Goal: Transaction & Acquisition: Purchase product/service

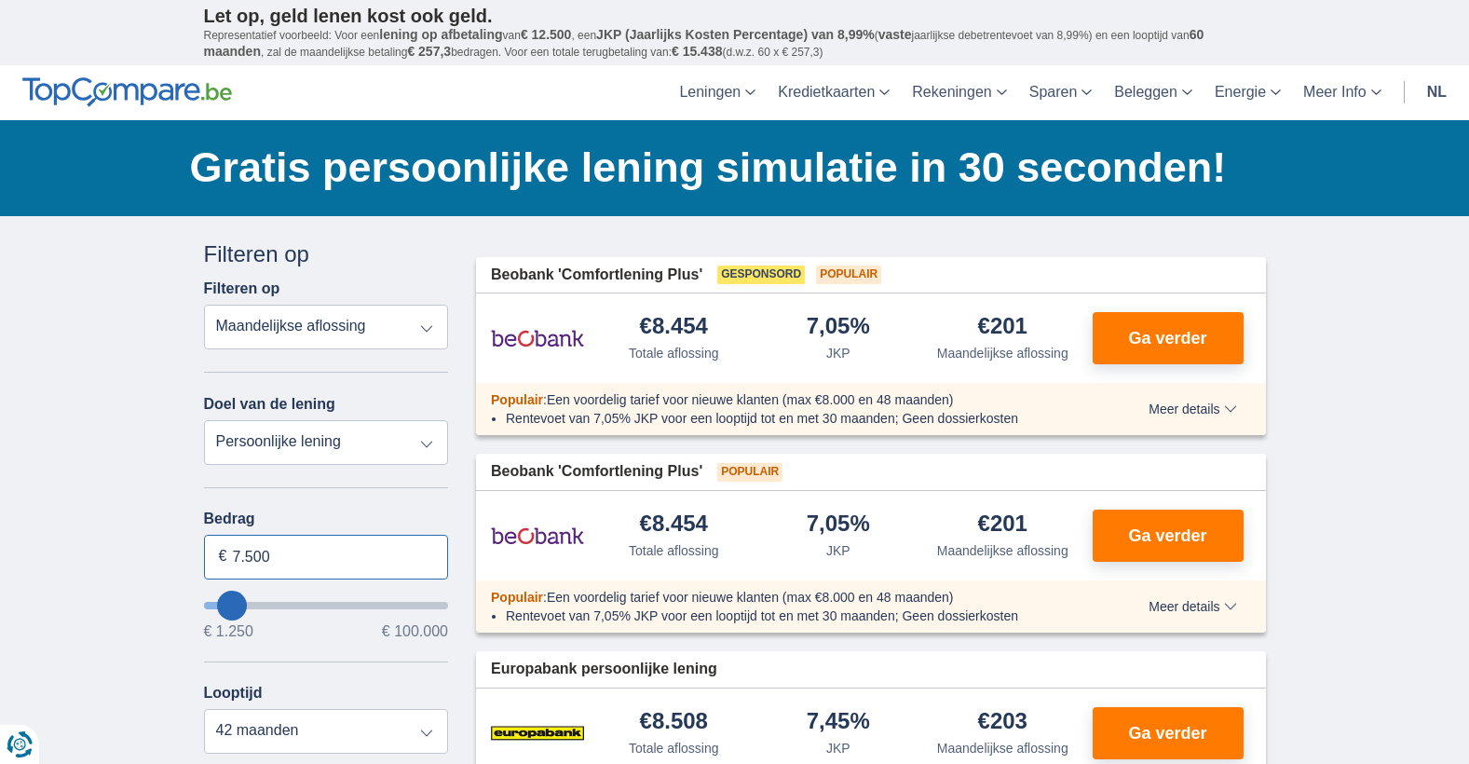
click at [343, 557] on input "7.500" at bounding box center [326, 557] width 245 height 45
type input "7"
type input "84.000"
type input "84250"
select select "120"
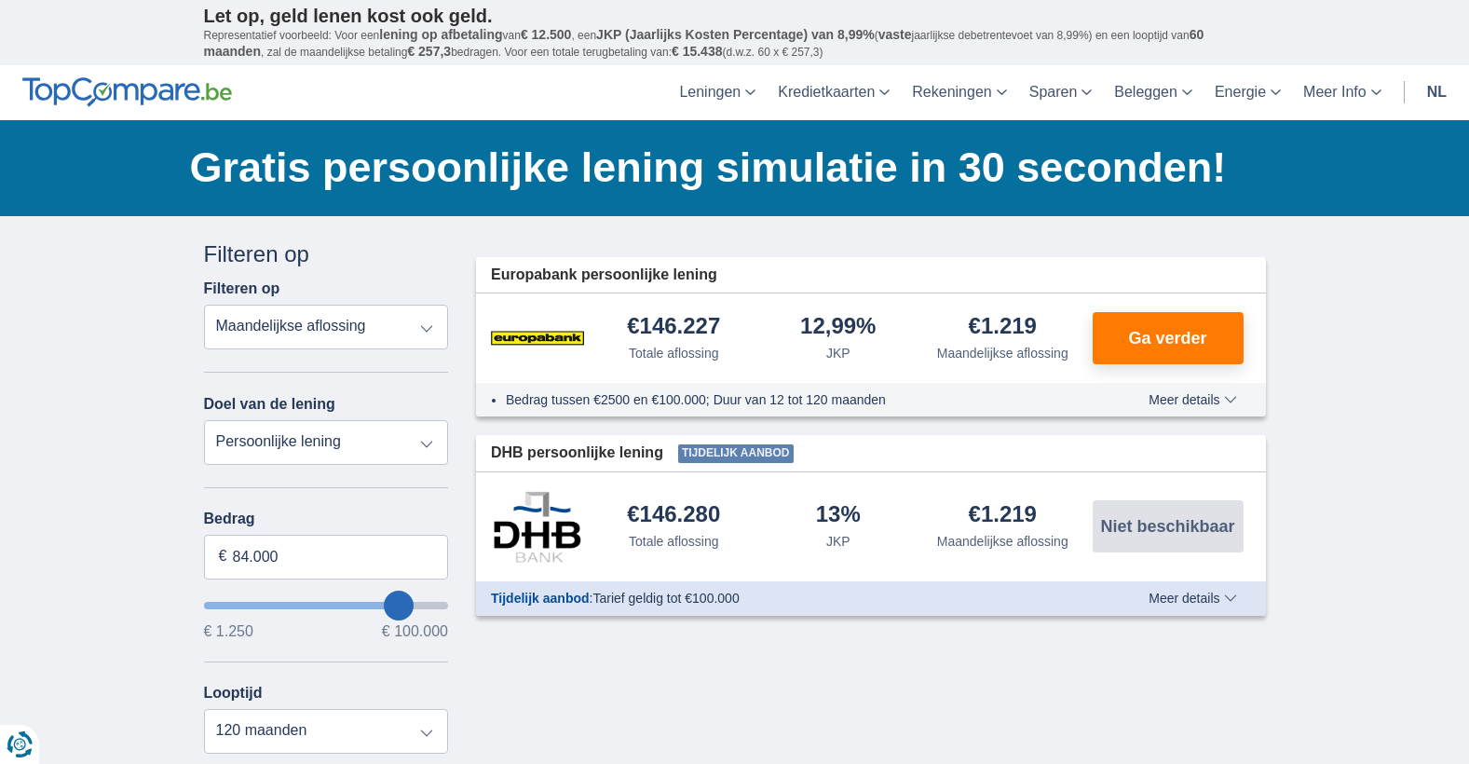
type input "86.250"
type input "86250"
type input "85.250"
type input "85250"
type input "84.250"
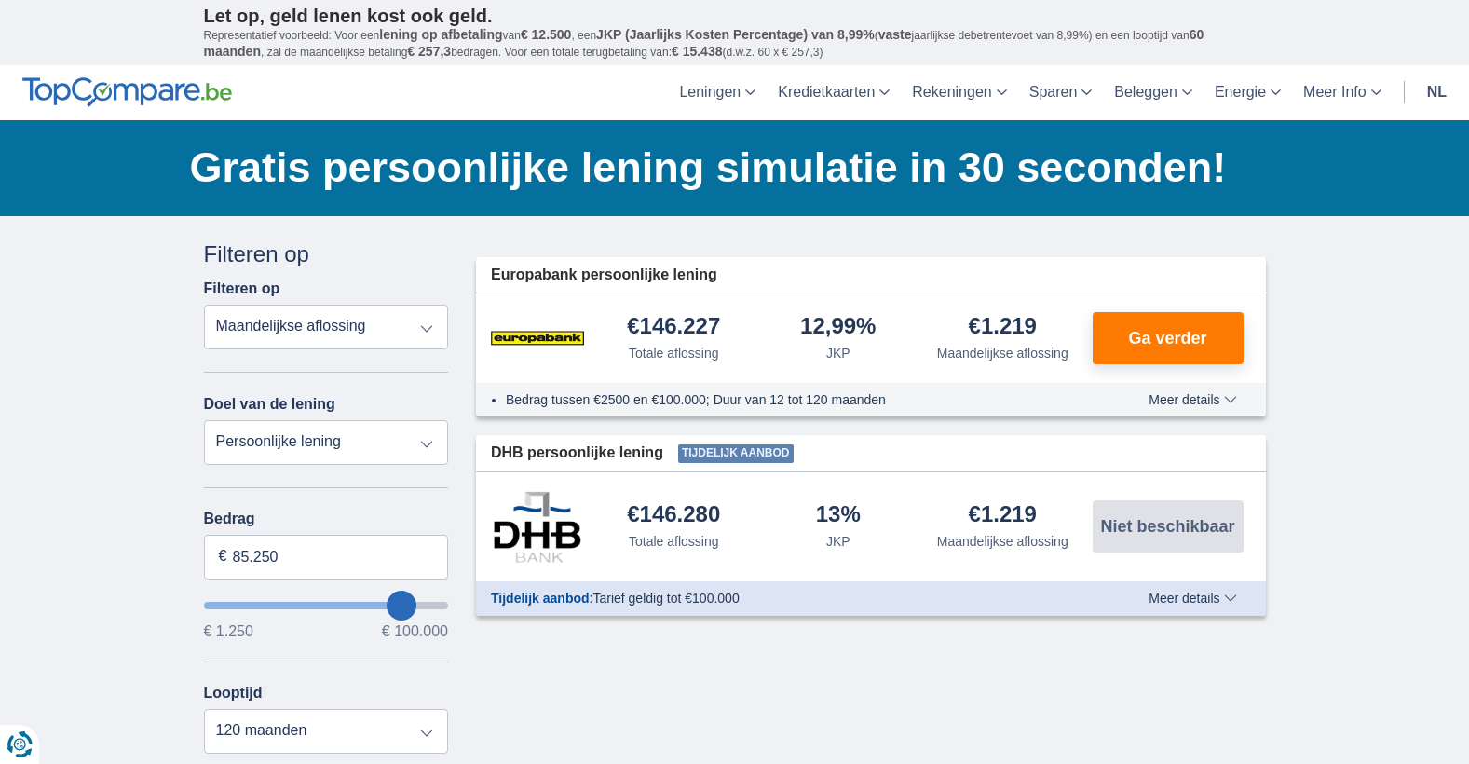
type input "84250"
click at [426, 329] on select "Totale aflossing JKP Maandelijkse aflossing" at bounding box center [326, 327] width 245 height 45
click at [455, 461] on div "Annuleren Filters Filteren op Filteren op Totale aflossing JKP Maandelijkse afl…" at bounding box center [326, 681] width 273 height 886
click at [428, 725] on select "12 maanden 18 maanden 24 maanden 30 maanden 36 maanden 42 maanden 48 maanden 60…" at bounding box center [326, 731] width 245 height 45
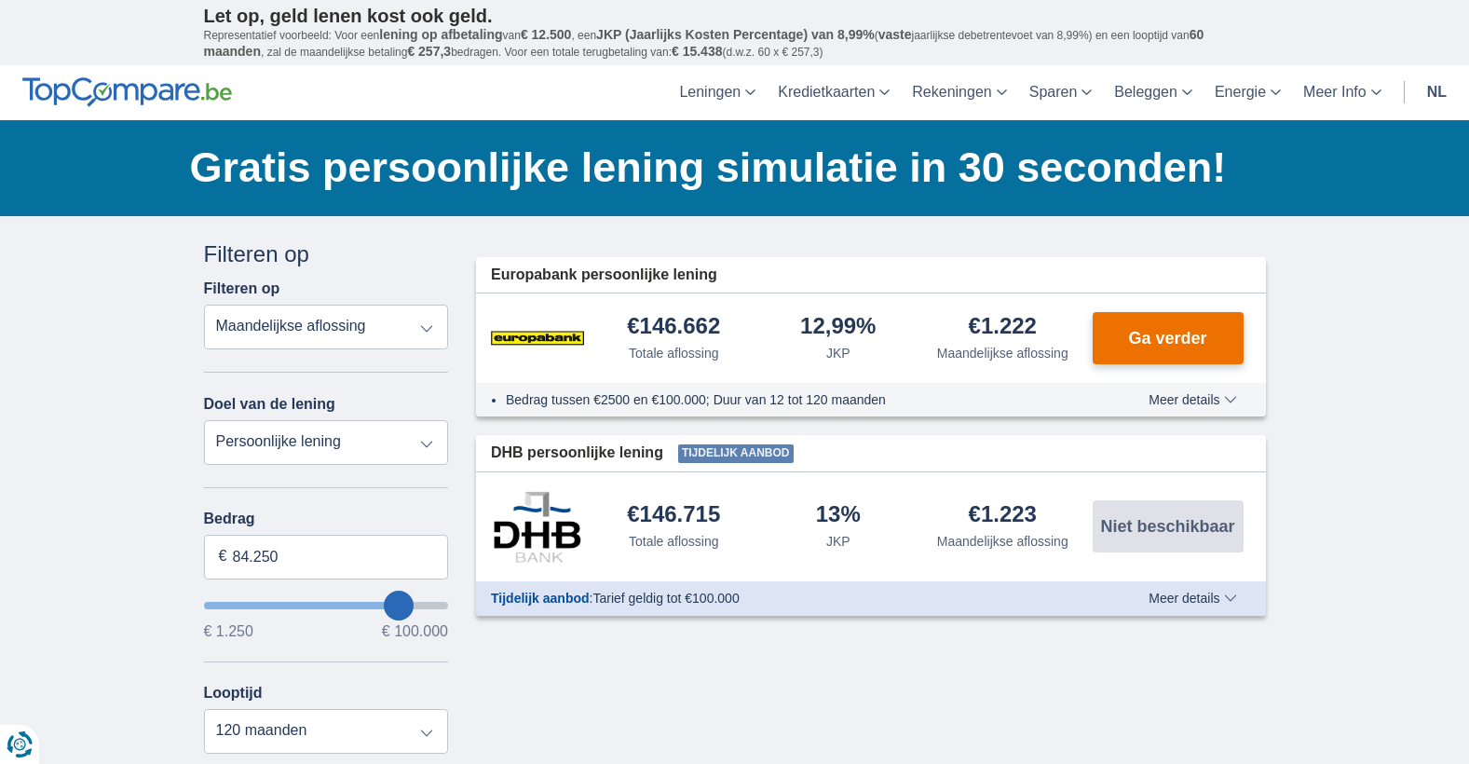
click at [1220, 339] on button "Ga verder" at bounding box center [1168, 338] width 151 height 52
